Goal: Transaction & Acquisition: Book appointment/travel/reservation

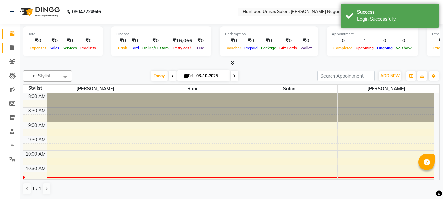
click at [13, 47] on icon at bounding box center [12, 47] width 4 height 5
select select "754"
select select "service"
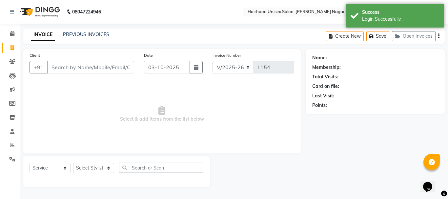
click at [111, 71] on input "Client" at bounding box center [90, 67] width 87 height 12
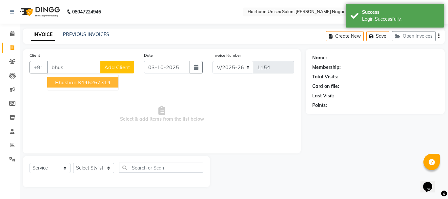
click at [100, 85] on ngb-highlight "8446267314" at bounding box center [94, 82] width 33 height 7
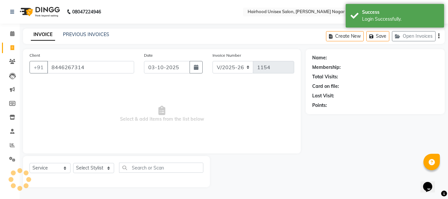
type input "8446267314"
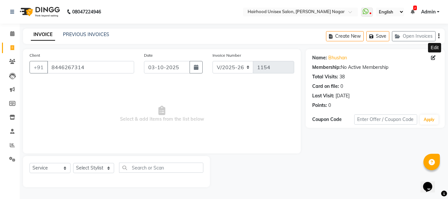
click at [435, 57] on icon at bounding box center [433, 57] width 5 height 5
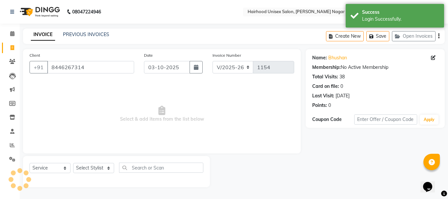
select select "22"
select select "[DEMOGRAPHIC_DATA]"
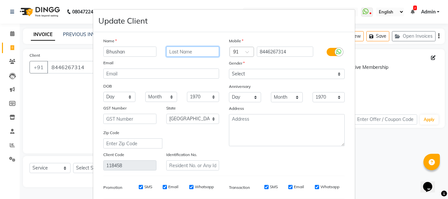
click at [210, 50] on input "text" at bounding box center [192, 52] width 53 height 10
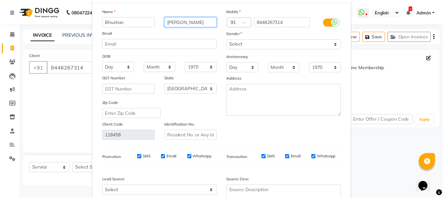
scroll to position [92, 0]
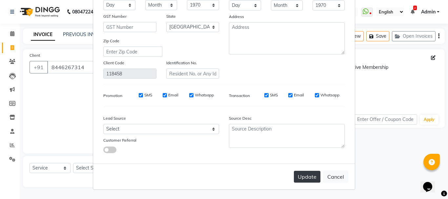
type input "[PERSON_NAME]"
click at [307, 182] on button "Update" at bounding box center [307, 177] width 27 height 12
select select
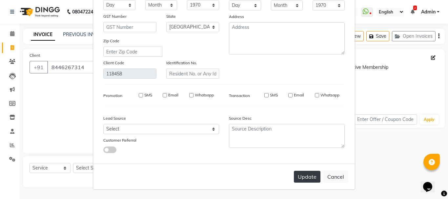
select select "null"
select select
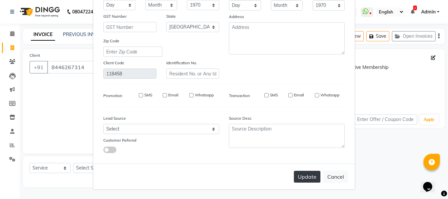
checkbox input "false"
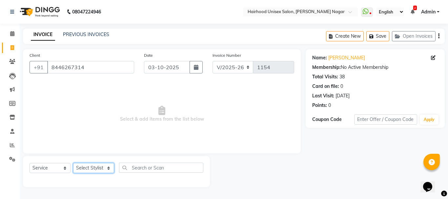
click at [97, 166] on select "Select Stylist [PERSON_NAME] Rani Salon [PERSON_NAME]" at bounding box center [93, 168] width 41 height 10
select select "12325"
click at [73, 163] on select "Select Stylist [PERSON_NAME] Rani Salon [PERSON_NAME]" at bounding box center [93, 168] width 41 height 10
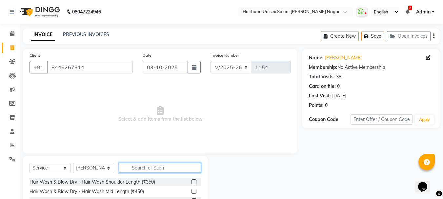
click at [166, 168] on input "text" at bounding box center [160, 168] width 82 height 10
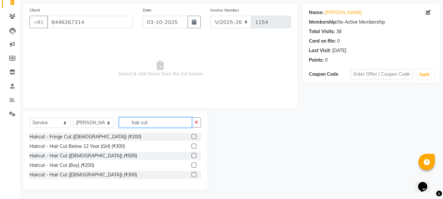
scroll to position [46, 0]
type input "hair cut"
click at [193, 167] on label at bounding box center [194, 164] width 5 height 5
click at [193, 167] on input "checkbox" at bounding box center [194, 165] width 4 height 4
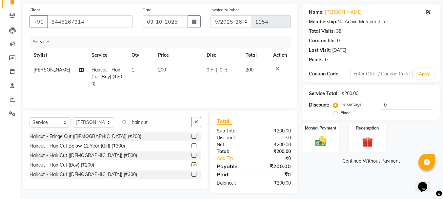
checkbox input "false"
click at [318, 142] on img at bounding box center [321, 141] width 18 height 13
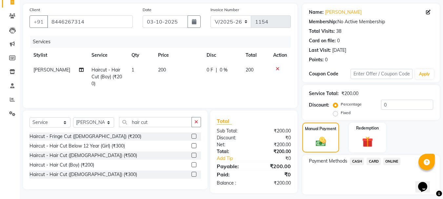
click at [388, 160] on span "ONLINE" at bounding box center [391, 162] width 17 height 8
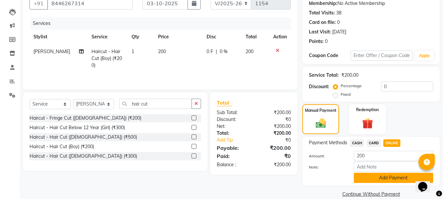
scroll to position [74, 0]
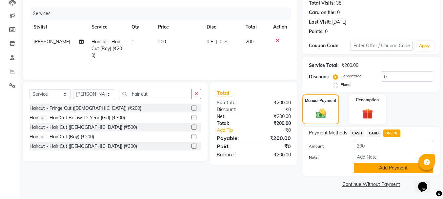
click at [387, 166] on button "Add Payment" at bounding box center [393, 168] width 79 height 10
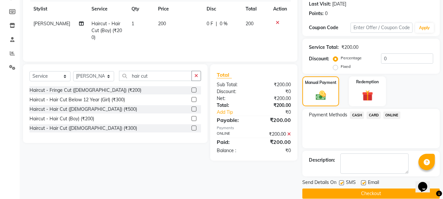
scroll to position [101, 0]
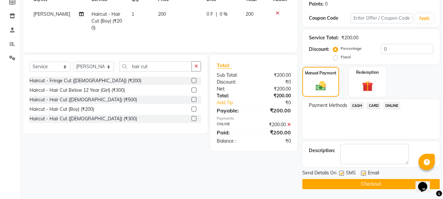
click at [385, 186] on button "Checkout" at bounding box center [370, 184] width 137 height 10
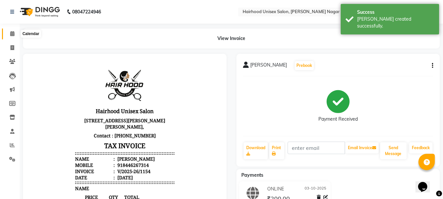
click at [13, 35] on icon at bounding box center [12, 33] width 4 height 5
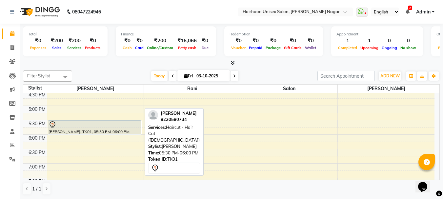
scroll to position [262, 0]
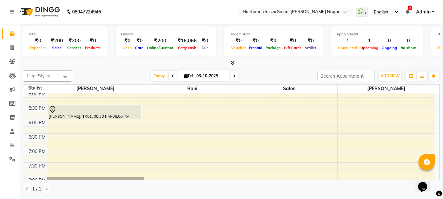
click at [72, 136] on div "8:00 AM 8:30 AM 9:00 AM 9:30 AM 10:00 AM 10:30 AM 11:00 AM 11:30 AM 12:00 PM 12…" at bounding box center [228, 33] width 411 height 404
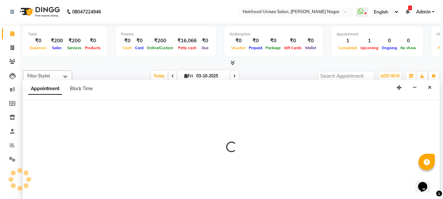
scroll to position [0, 0]
select select "12325"
select select "tentative"
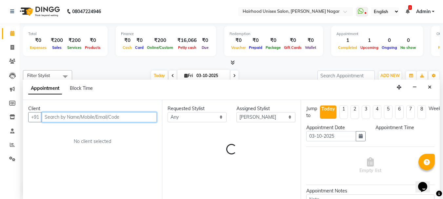
select select "1110"
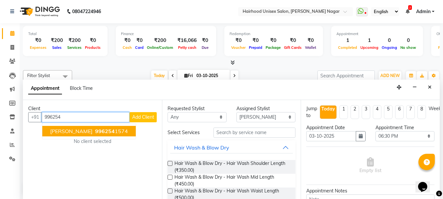
click at [94, 134] on ngb-highlight "996254 1574" at bounding box center [111, 131] width 34 height 7
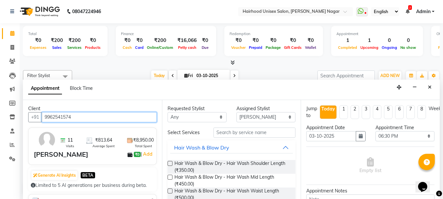
scroll to position [33, 0]
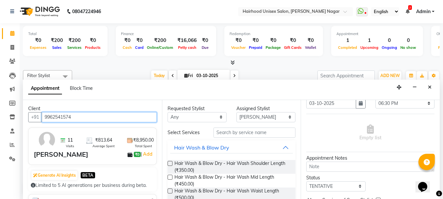
type input "9962541574"
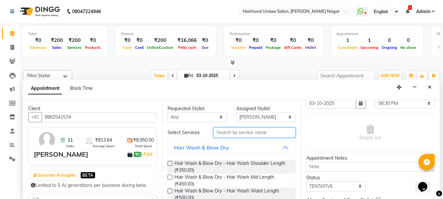
click at [256, 134] on input "text" at bounding box center [255, 133] width 82 height 10
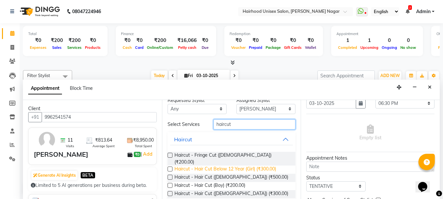
scroll to position [12, 0]
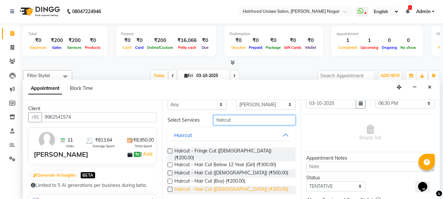
type input "haircut"
click at [232, 186] on span "Haircut - Hair Cut ([DEMOGRAPHIC_DATA]) (₹300.00)" at bounding box center [231, 190] width 114 height 8
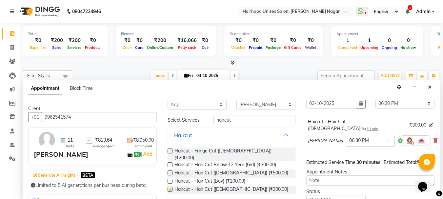
checkbox input "false"
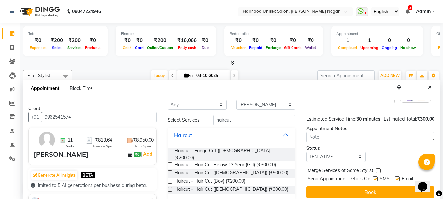
scroll to position [86, 0]
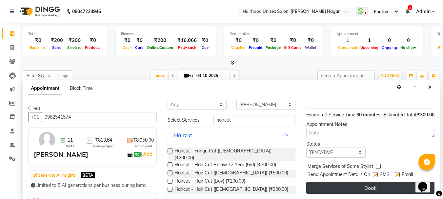
click at [379, 183] on button "Book" at bounding box center [370, 188] width 128 height 12
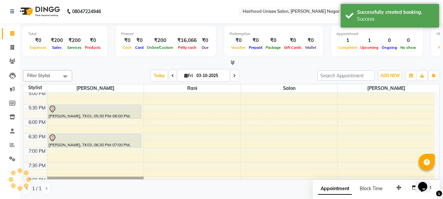
scroll to position [0, 0]
